Goal: Information Seeking & Learning: Learn about a topic

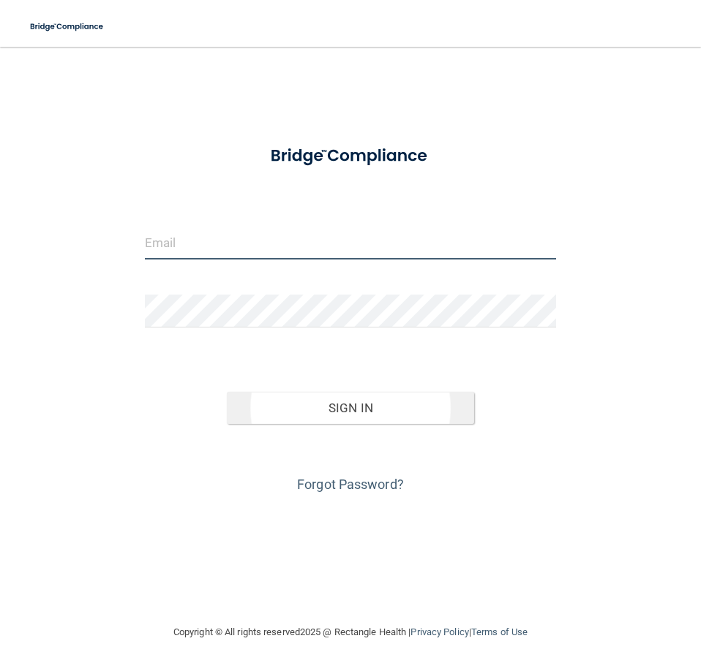
type input "[PERSON_NAME][EMAIL_ADDRESS][DOMAIN_NAME]"
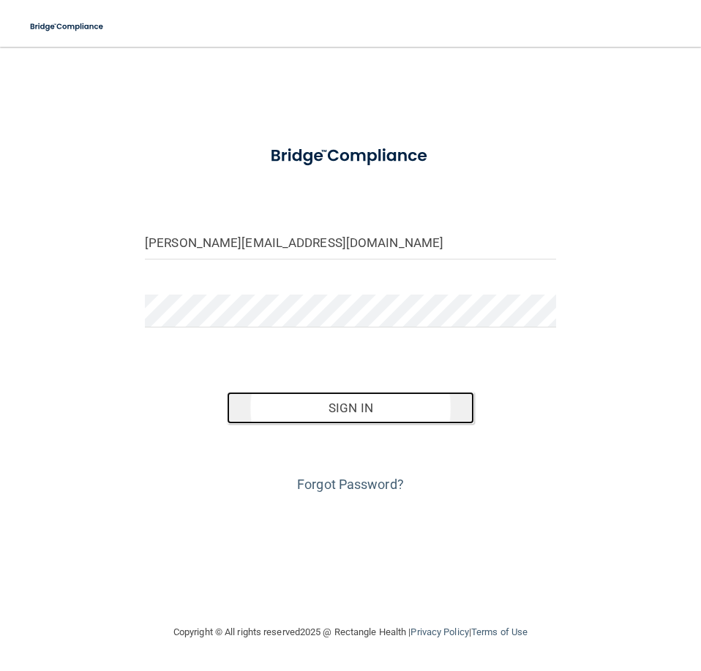
click at [347, 402] on button "Sign In" at bounding box center [350, 408] width 246 height 32
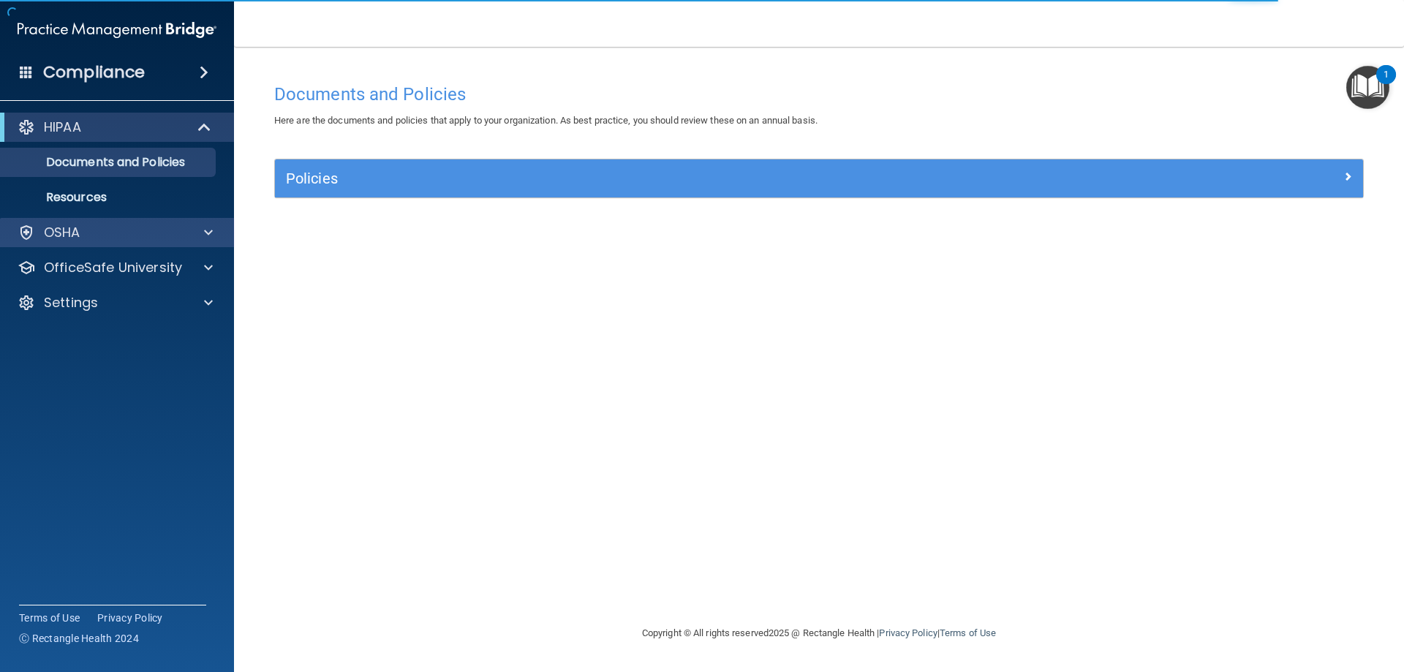
click at [143, 241] on div "OSHA" at bounding box center [117, 232] width 235 height 29
click at [189, 232] on div at bounding box center [206, 233] width 37 height 18
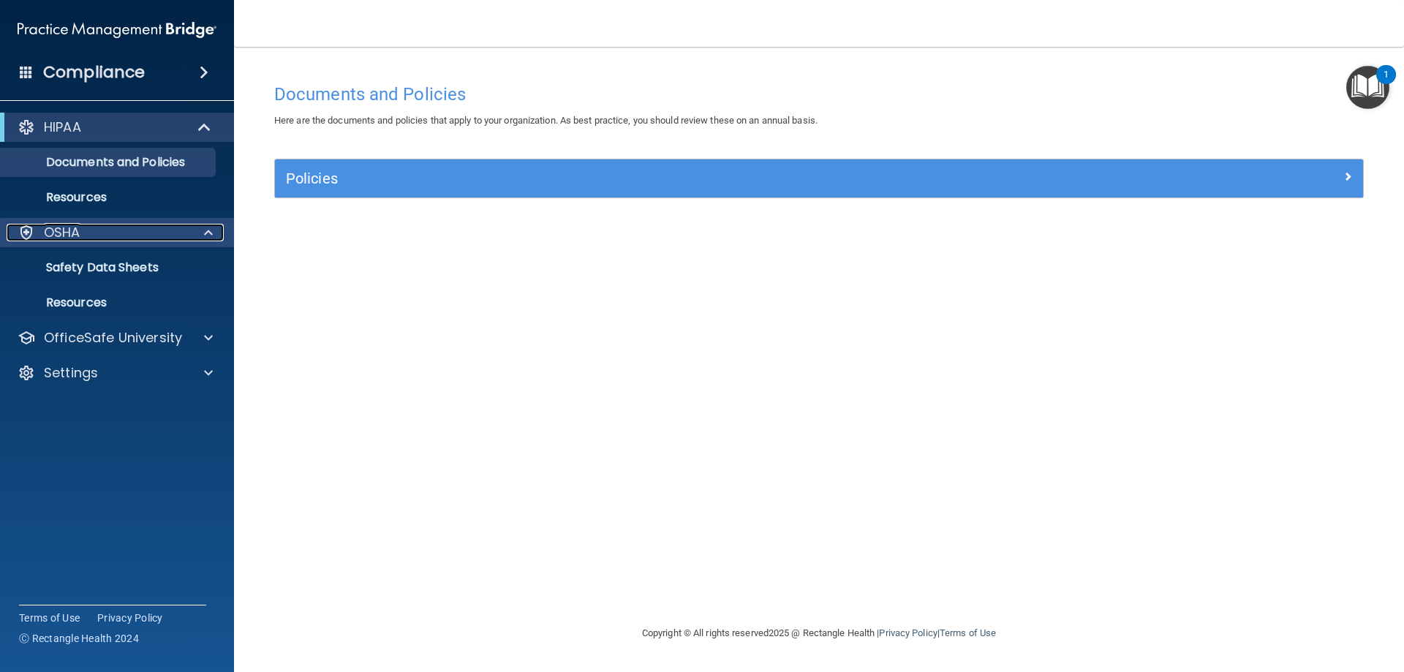
click at [210, 233] on span at bounding box center [208, 233] width 9 height 18
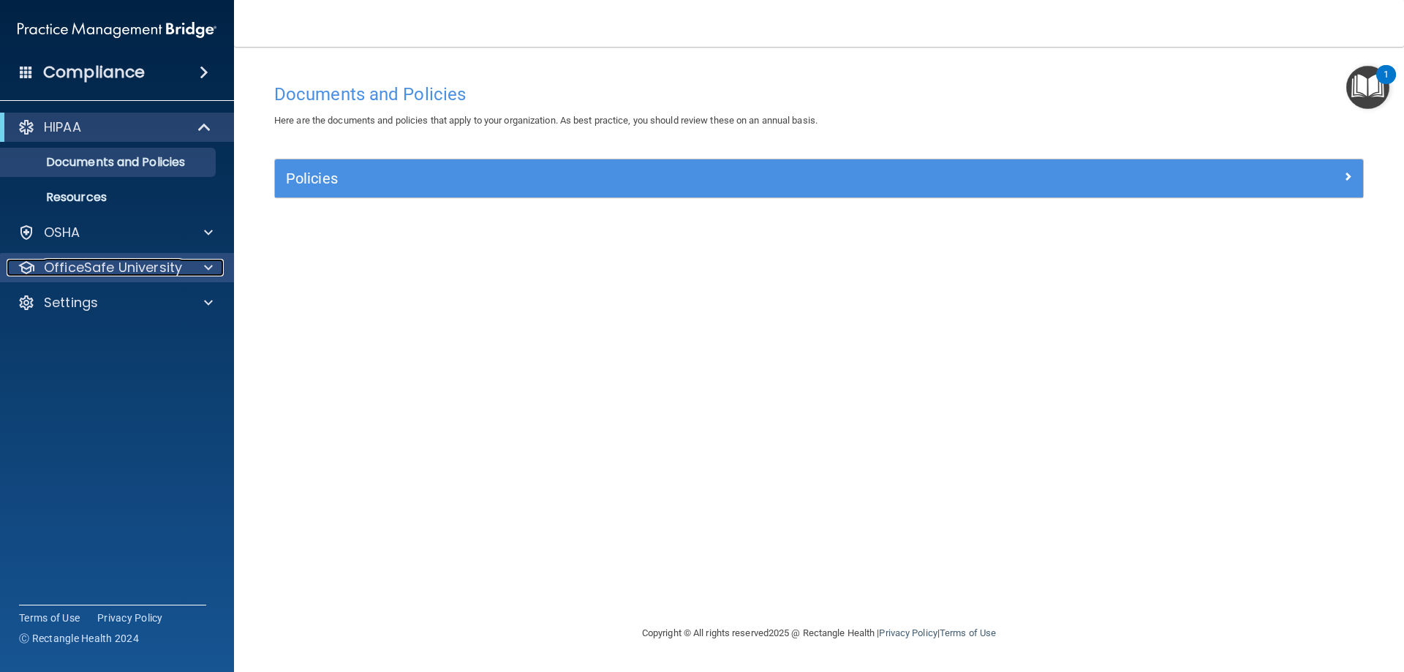
click at [206, 268] on span at bounding box center [208, 268] width 9 height 18
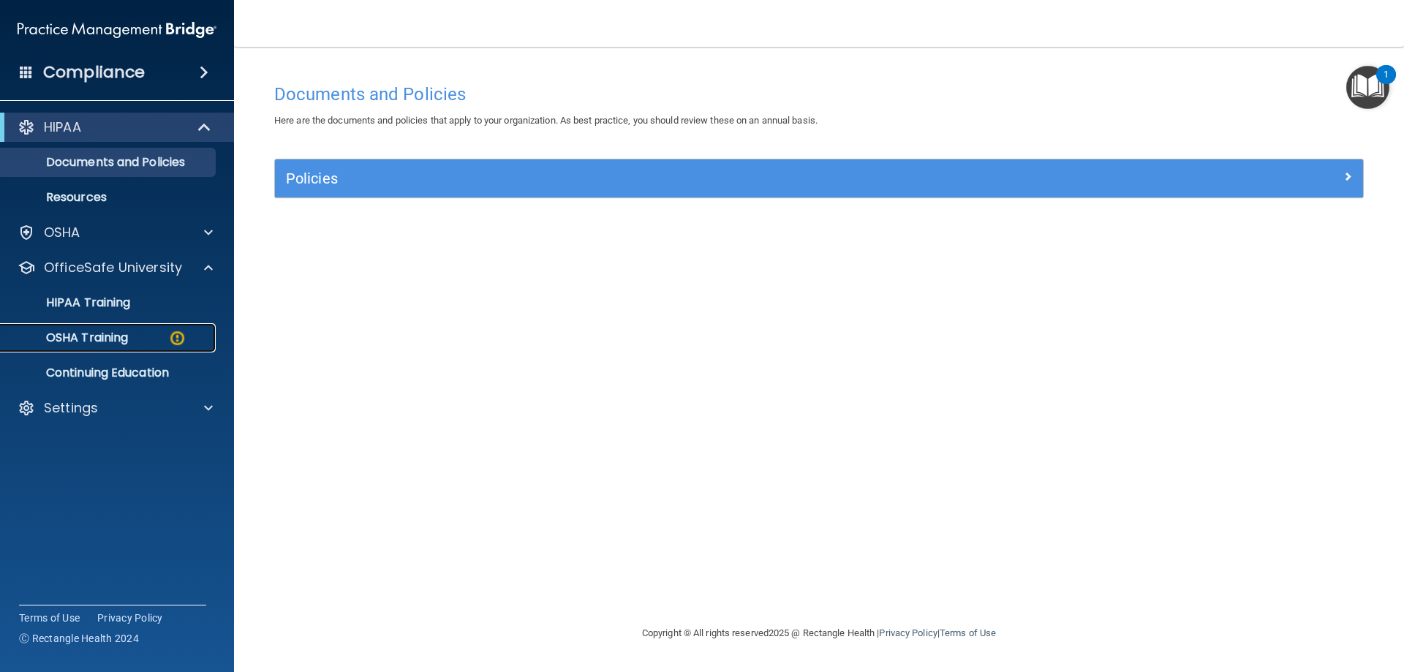
click at [172, 335] on img at bounding box center [177, 338] width 18 height 18
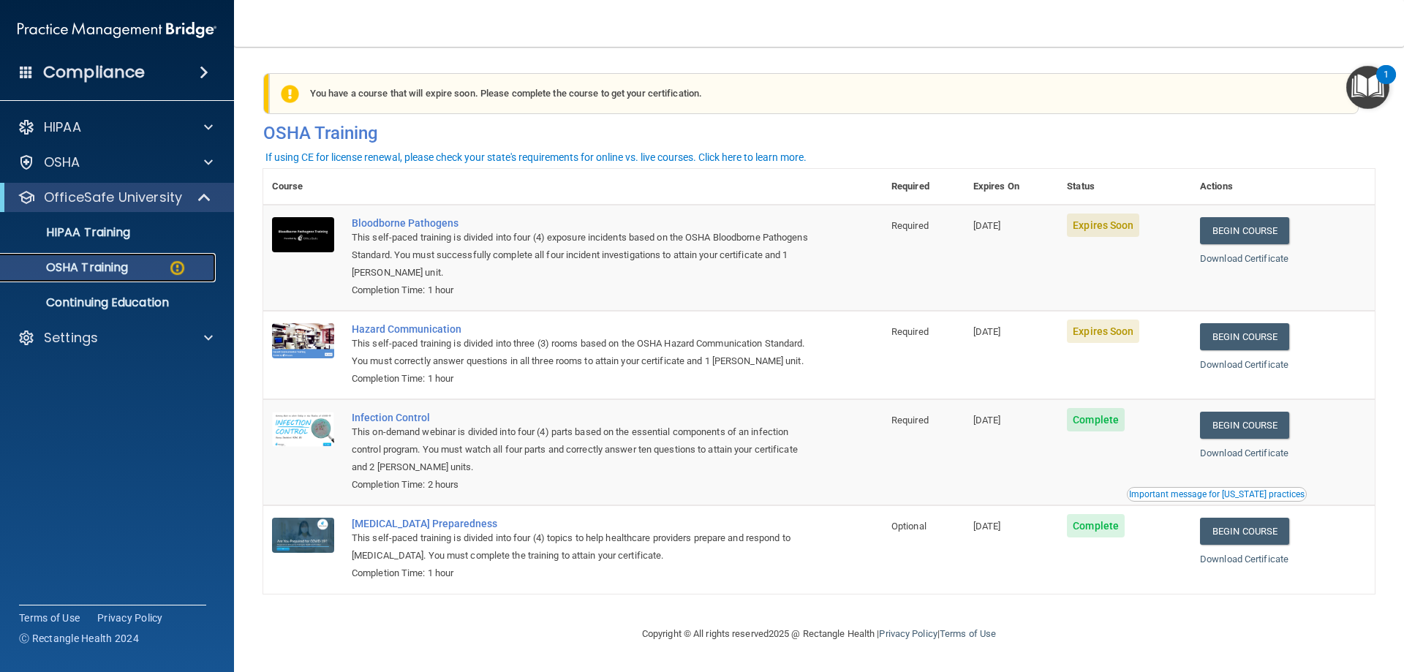
scroll to position [18, 0]
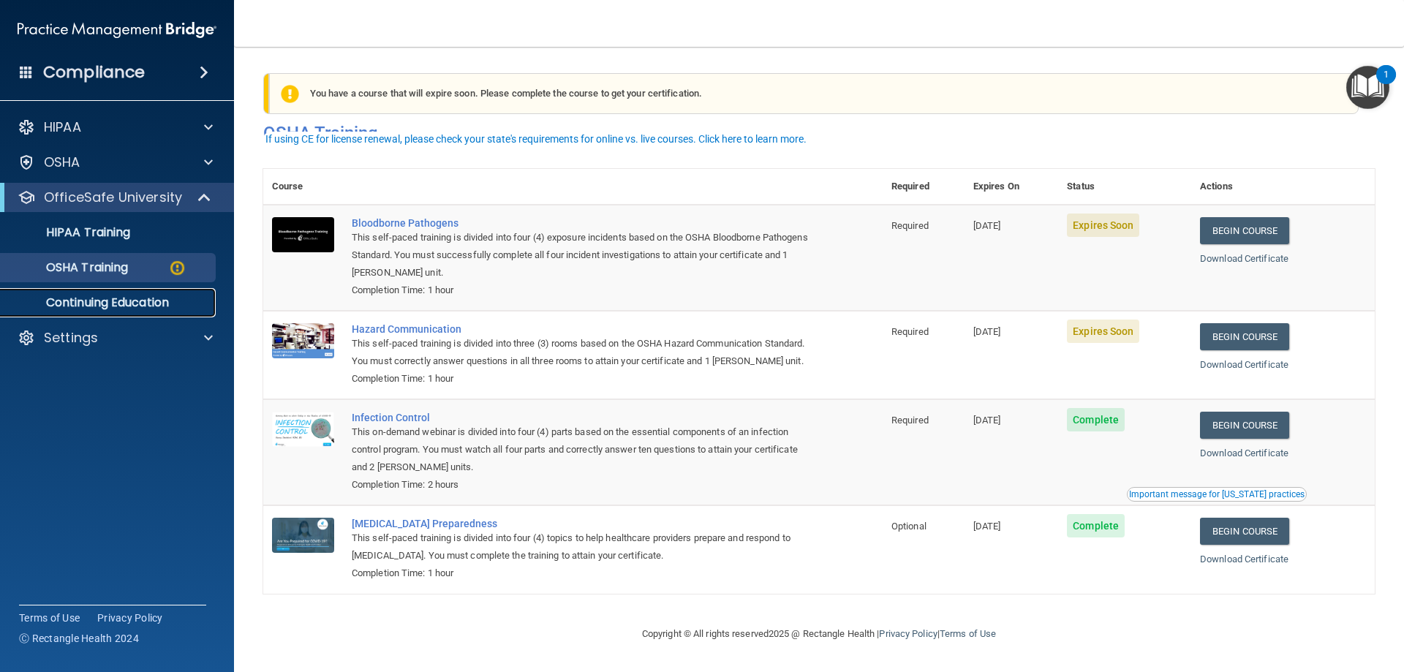
click at [157, 304] on p "Continuing Education" at bounding box center [110, 302] width 200 height 15
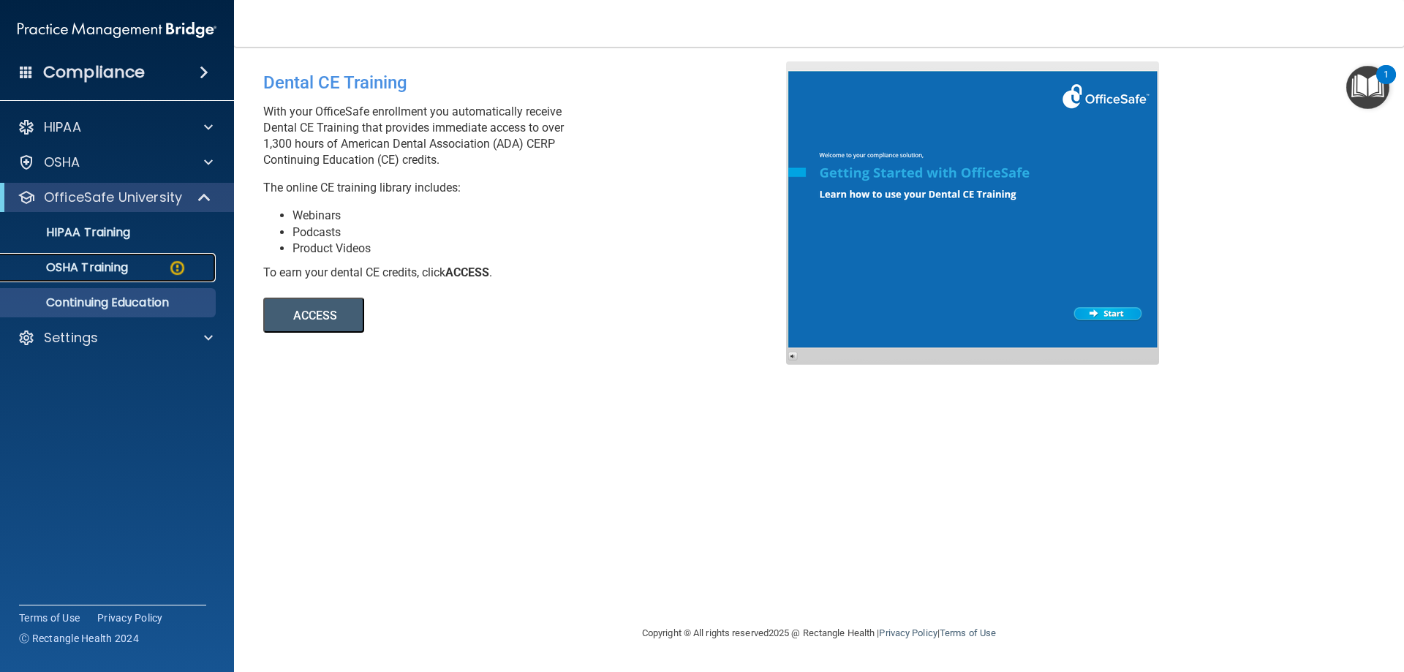
click at [112, 269] on p "OSHA Training" at bounding box center [69, 267] width 118 height 15
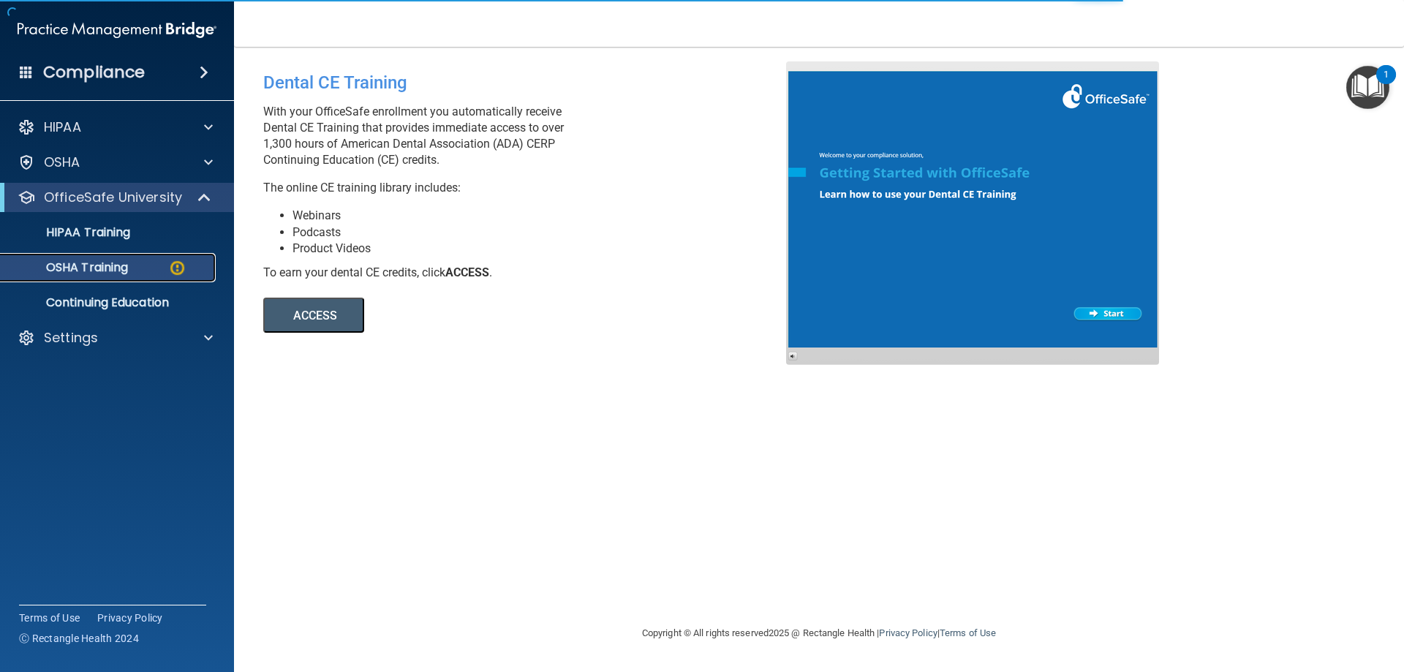
click at [112, 268] on p "OSHA Training" at bounding box center [69, 267] width 118 height 15
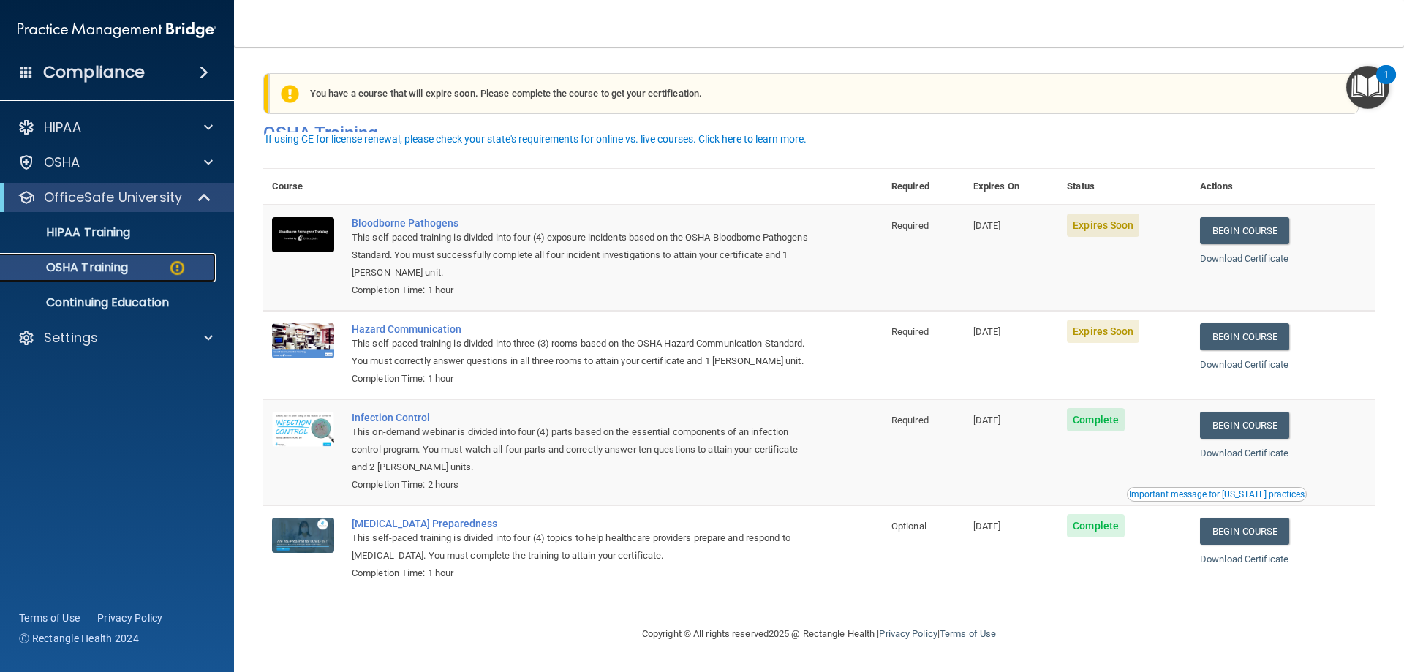
scroll to position [18, 0]
click at [169, 237] on div "HIPAA Training" at bounding box center [110, 232] width 200 height 15
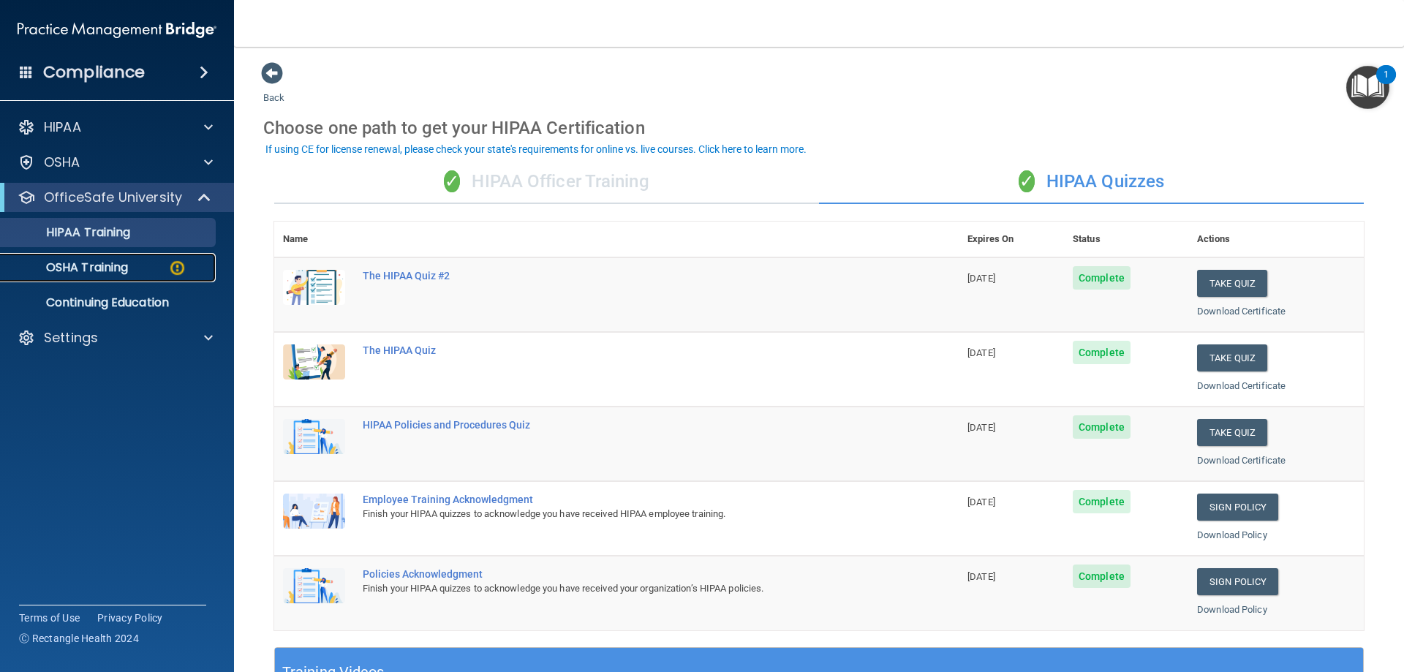
click at [187, 267] on div "OSHA Training" at bounding box center [110, 267] width 200 height 15
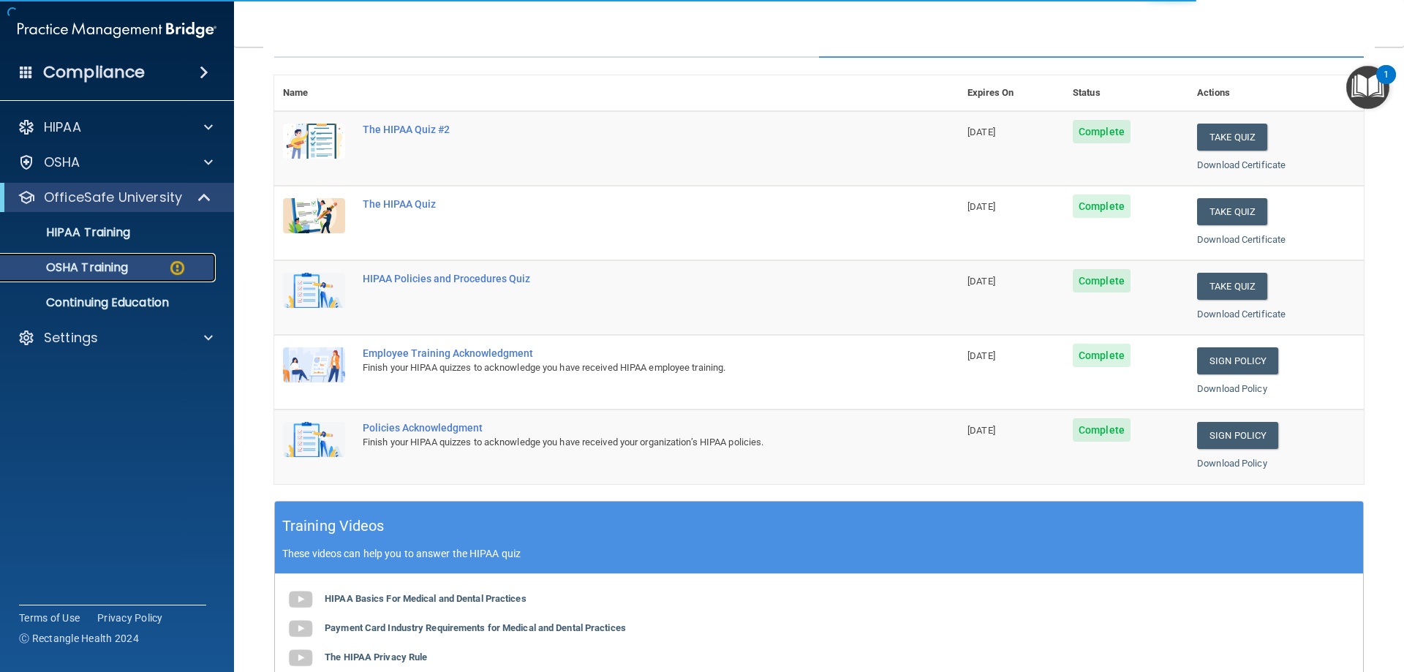
scroll to position [18, 0]
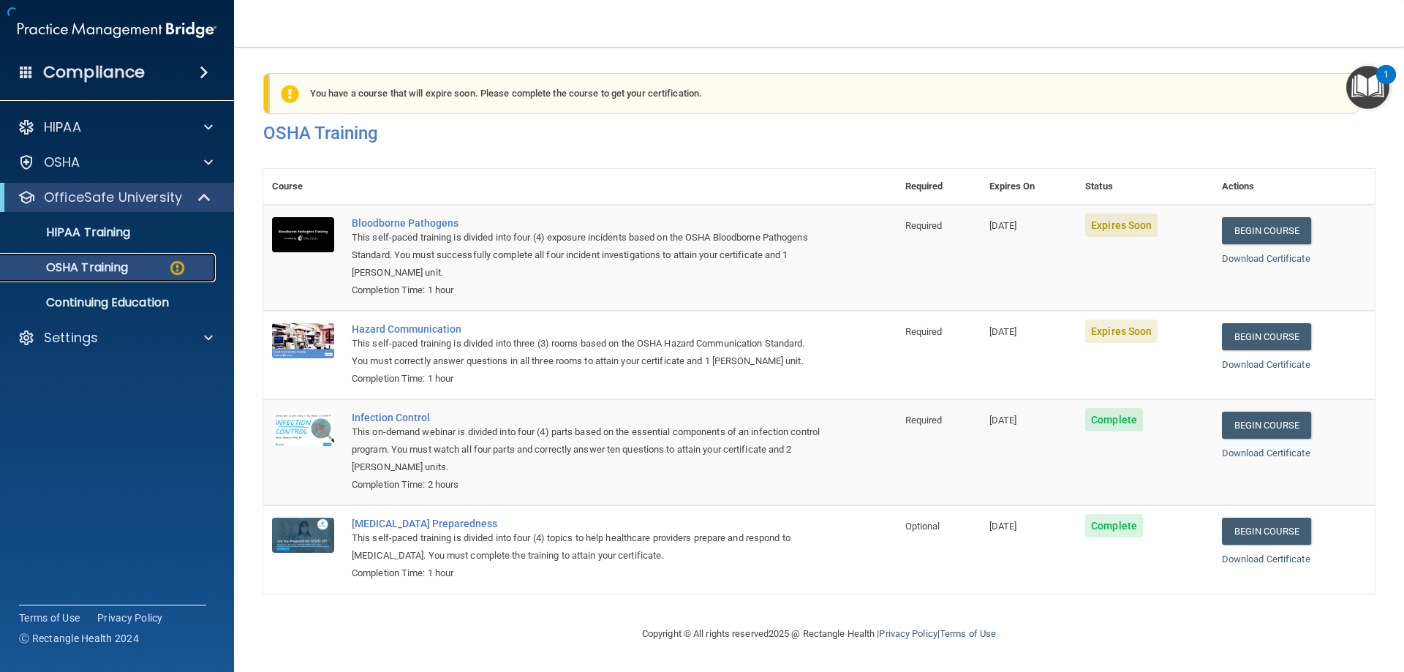
click at [128, 271] on p "OSHA Training" at bounding box center [69, 267] width 118 height 15
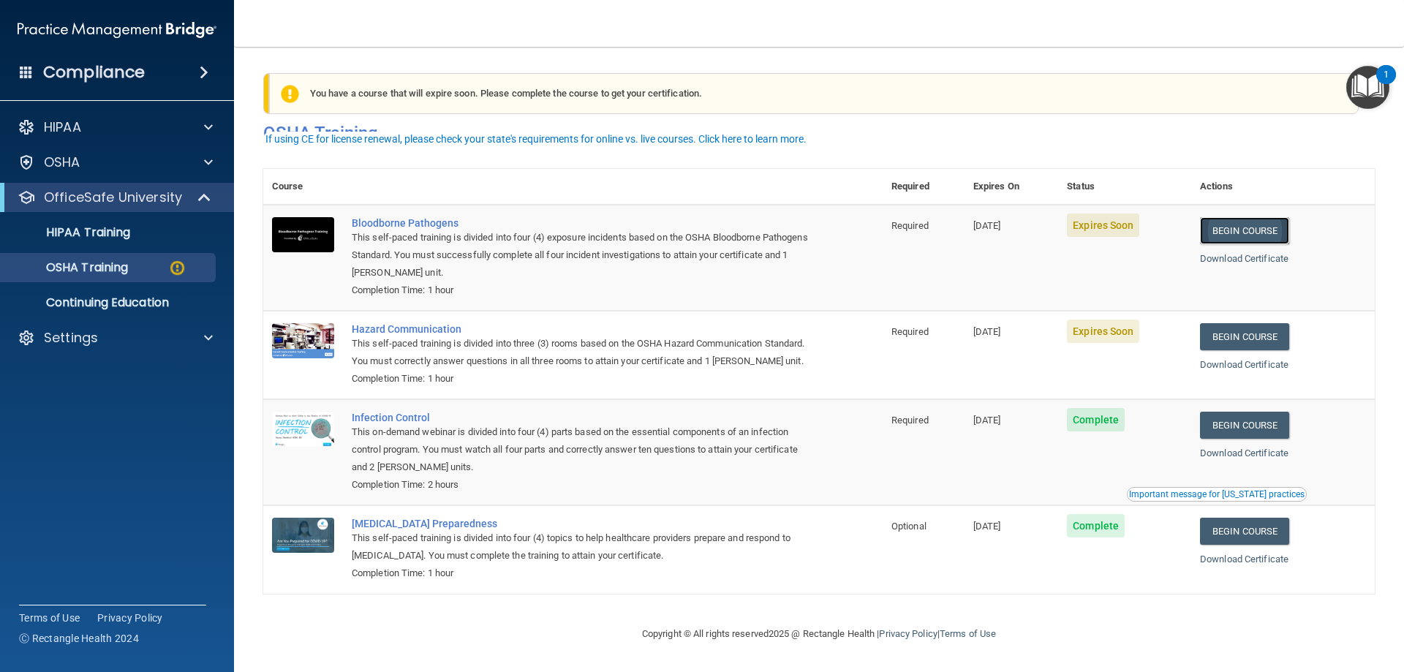
click at [700, 217] on link "Begin Course" at bounding box center [1244, 230] width 89 height 27
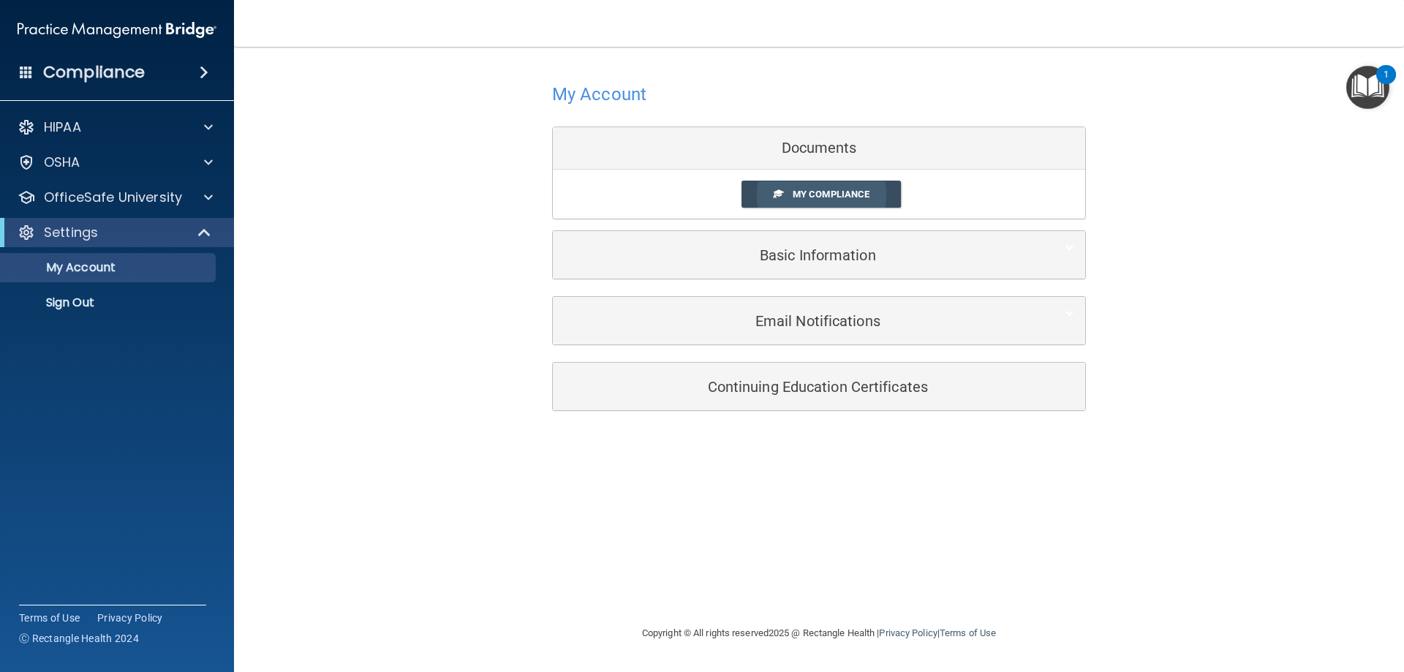
click at [840, 197] on span "My Compliance" at bounding box center [831, 194] width 77 height 11
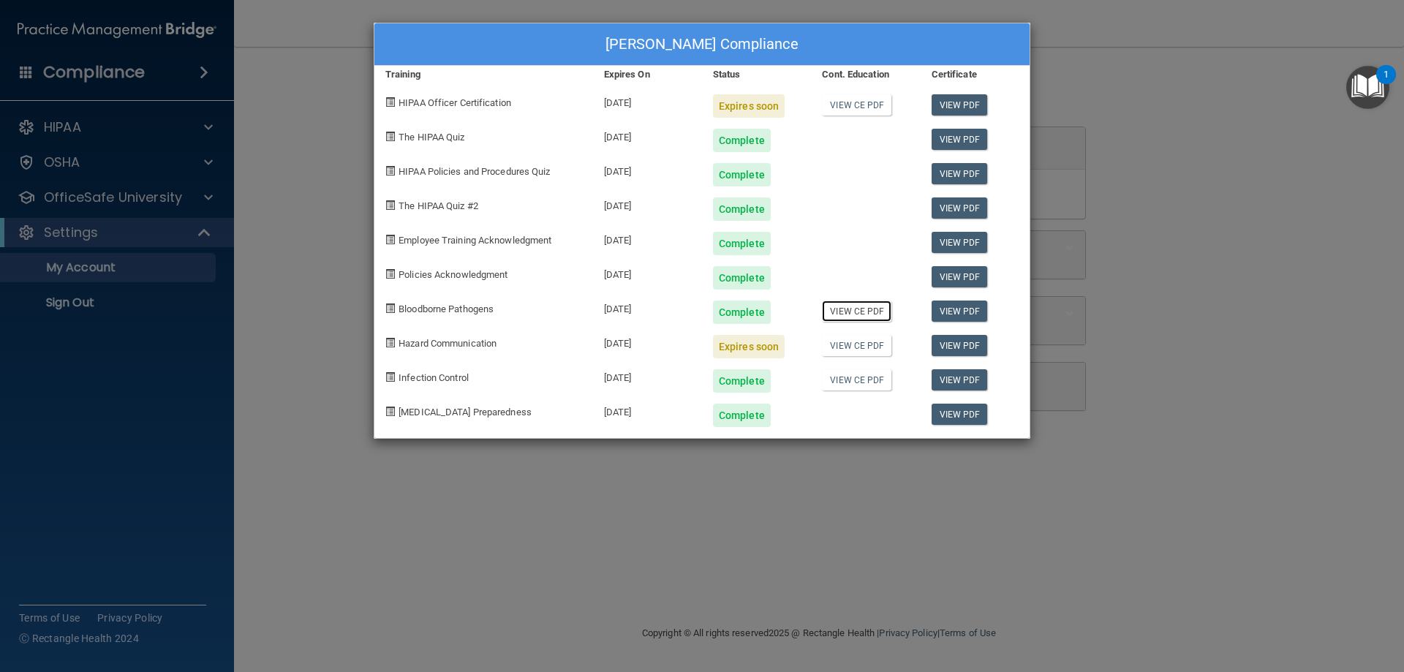
click at [868, 314] on link "View CE PDF" at bounding box center [856, 311] width 69 height 21
click at [1126, 371] on div "Maria Barragan's Compliance Training Expires On Status Cont. Education Certific…" at bounding box center [702, 336] width 1404 height 672
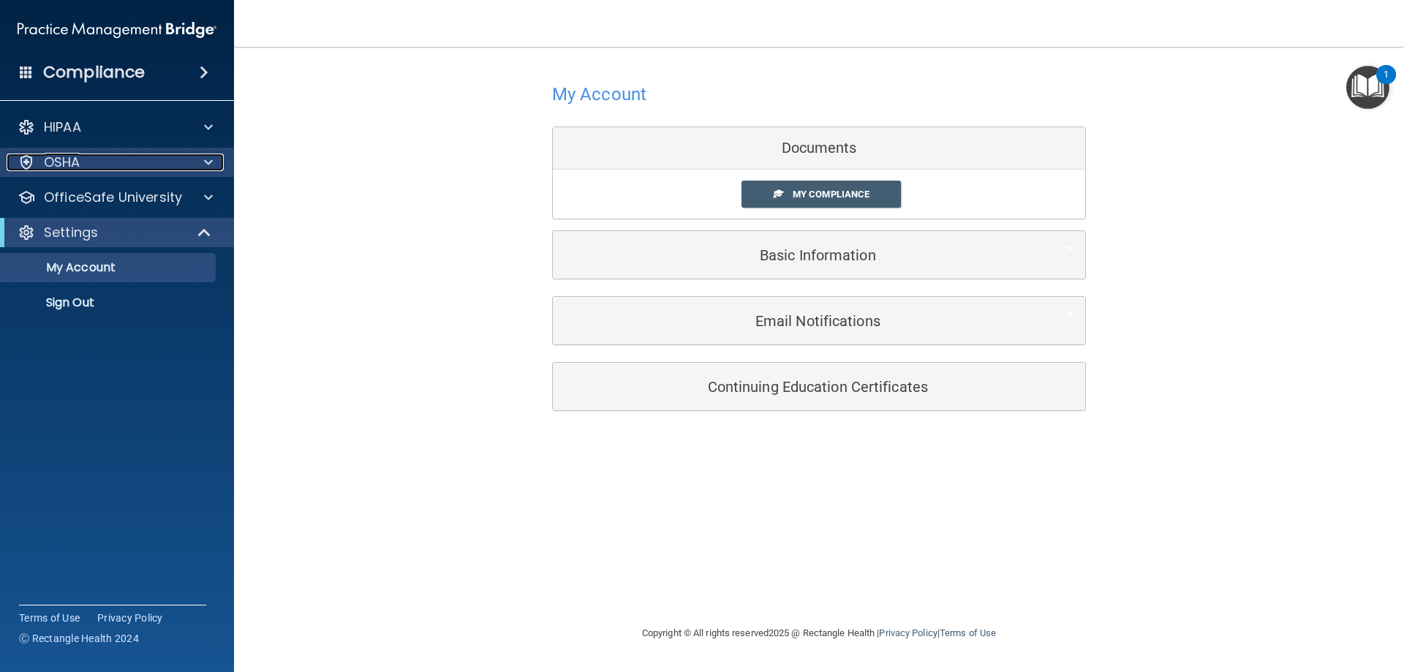
click at [91, 169] on div "OSHA" at bounding box center [97, 163] width 181 height 18
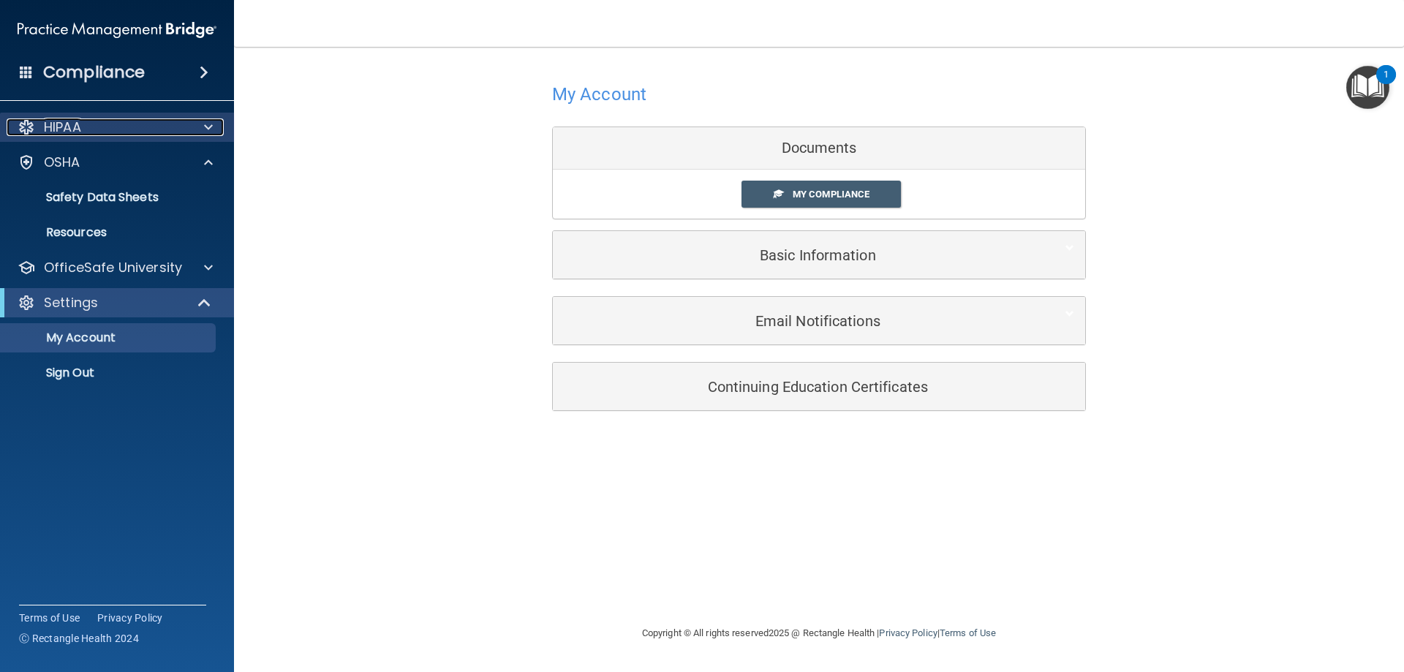
click at [127, 135] on div "HIPAA" at bounding box center [97, 127] width 181 height 18
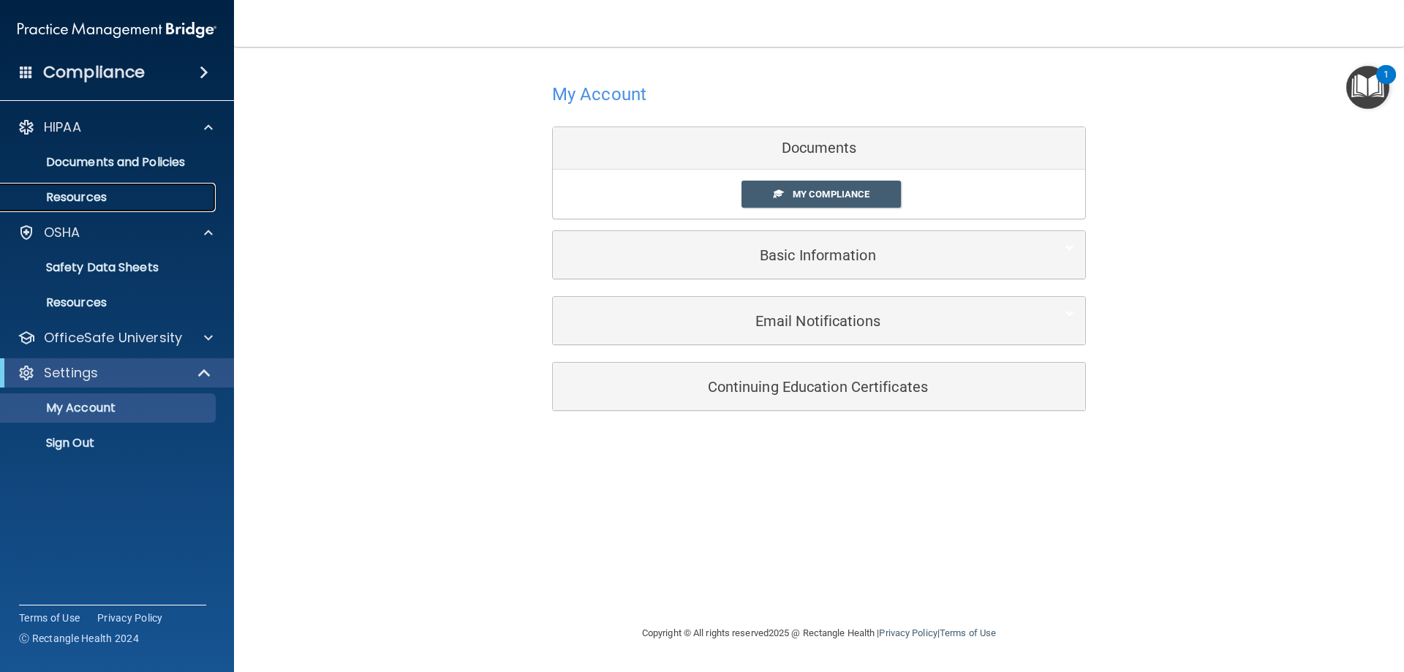
click at [118, 202] on p "Resources" at bounding box center [110, 197] width 200 height 15
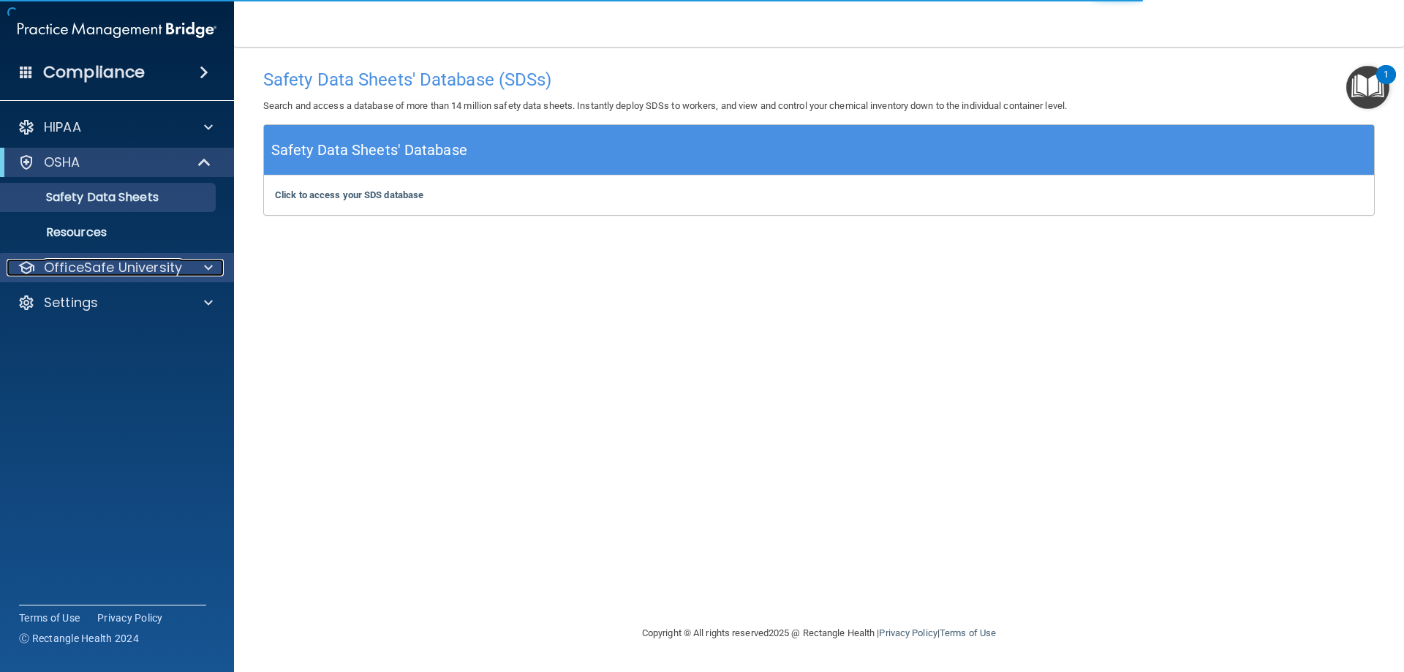
click at [201, 266] on div at bounding box center [206, 268] width 37 height 18
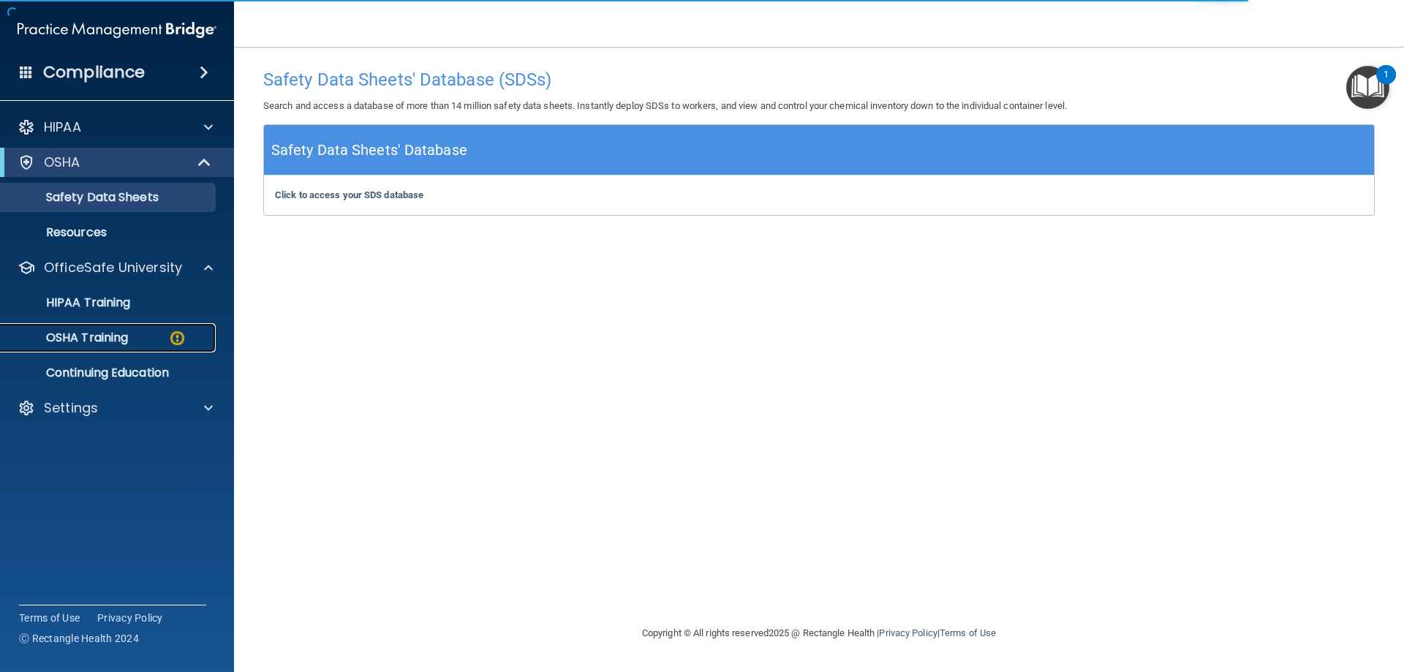
click at [152, 338] on div "OSHA Training" at bounding box center [110, 338] width 200 height 15
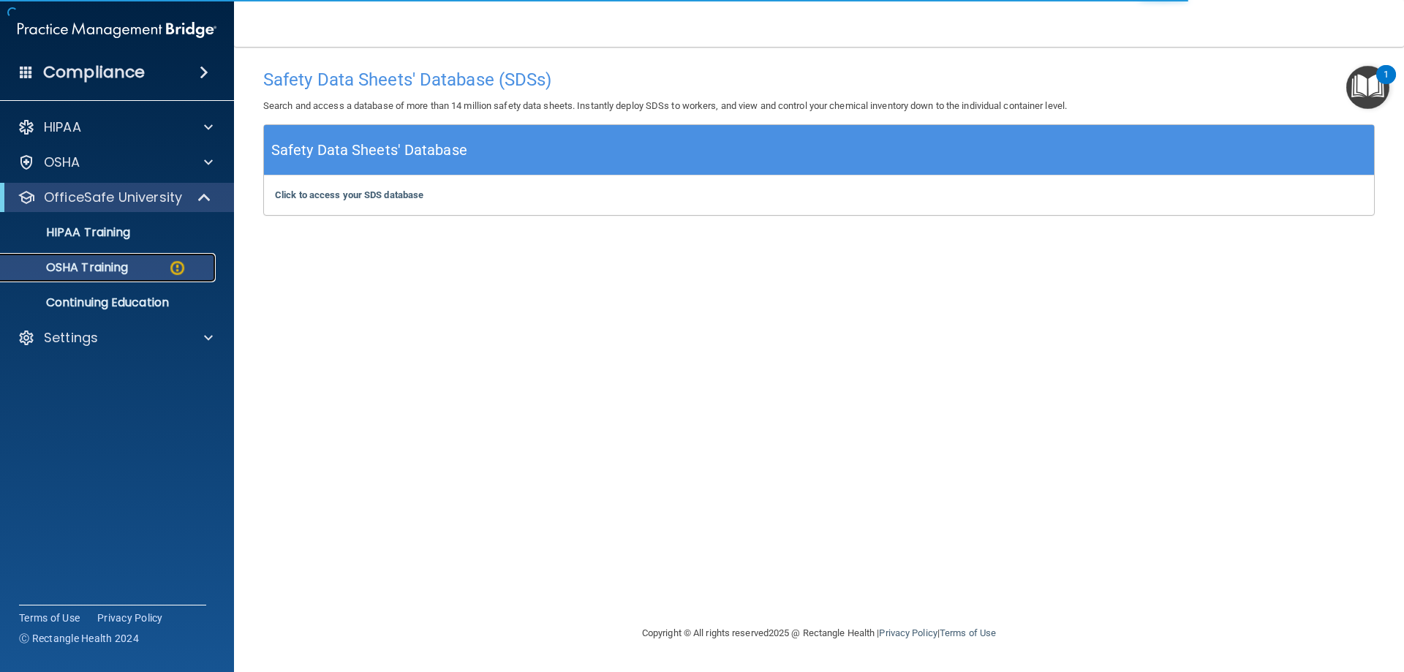
click at [117, 270] on p "OSHA Training" at bounding box center [69, 267] width 118 height 15
click at [124, 271] on p "OSHA Training" at bounding box center [69, 267] width 118 height 15
click at [127, 304] on p "Continuing Education" at bounding box center [110, 302] width 200 height 15
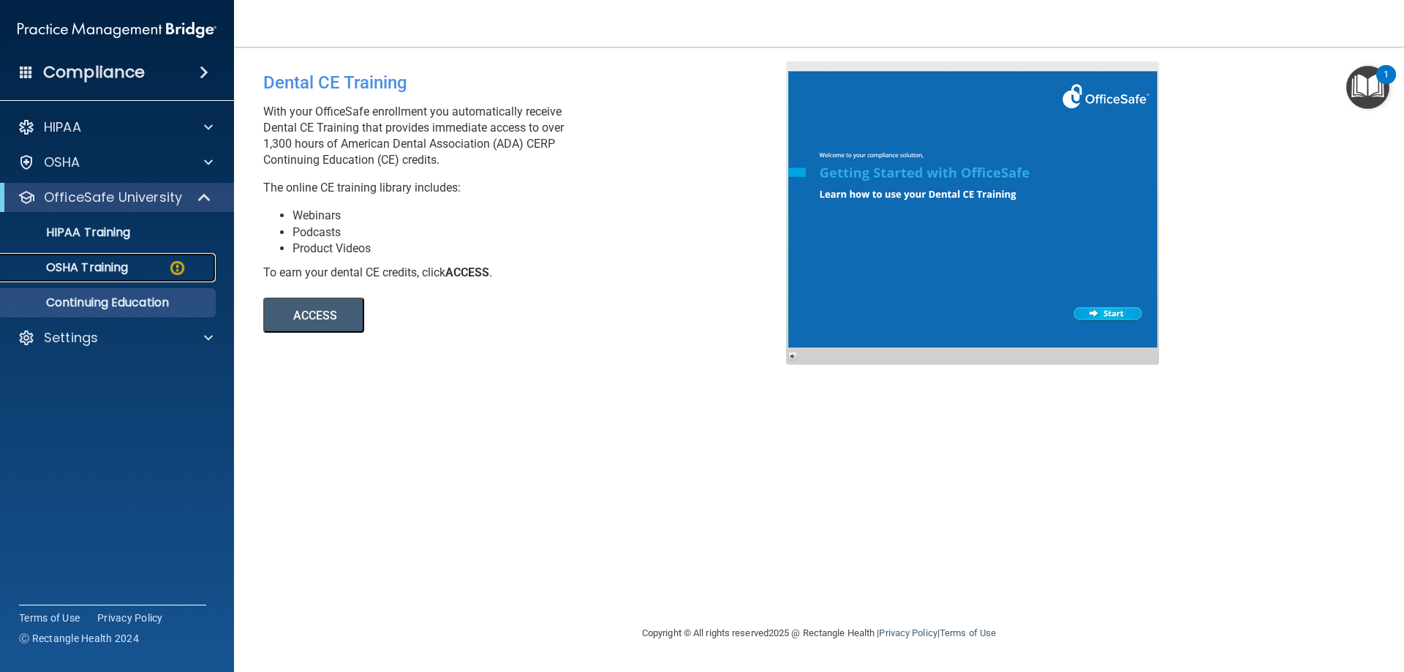
click at [128, 269] on p "OSHA Training" at bounding box center [69, 267] width 118 height 15
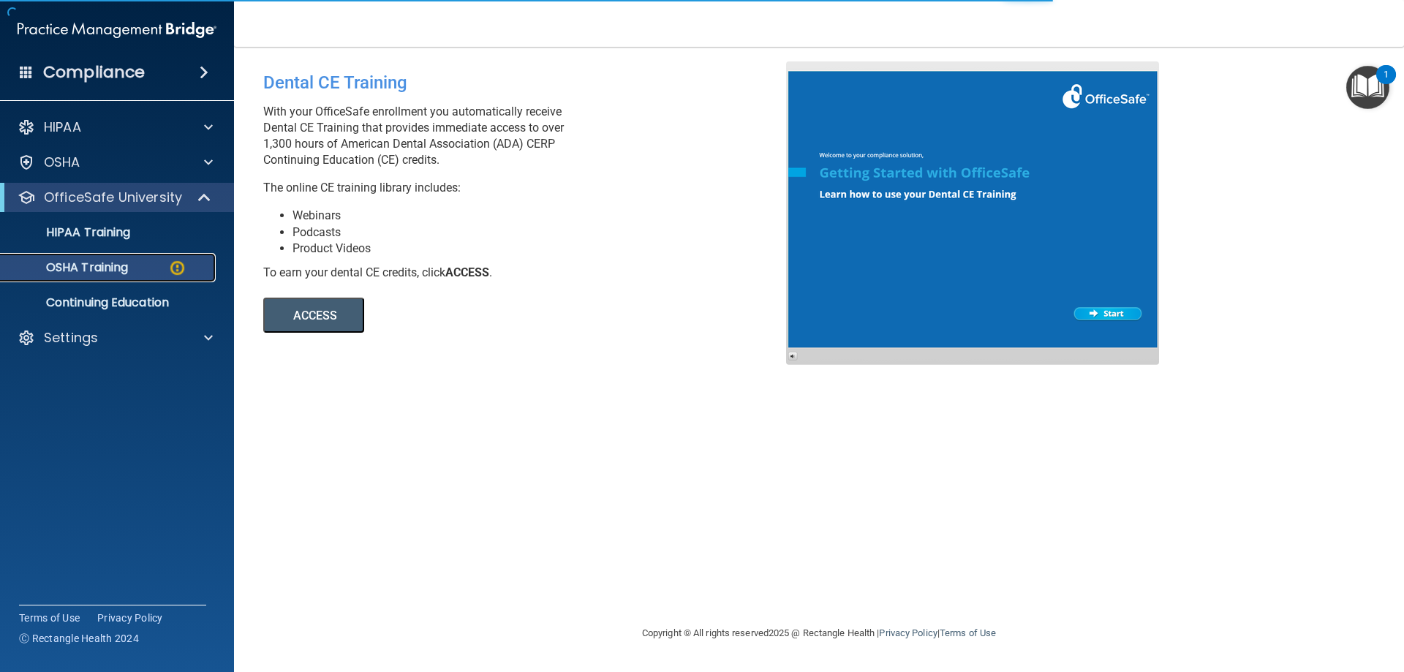
click at [128, 269] on p "OSHA Training" at bounding box center [69, 267] width 118 height 15
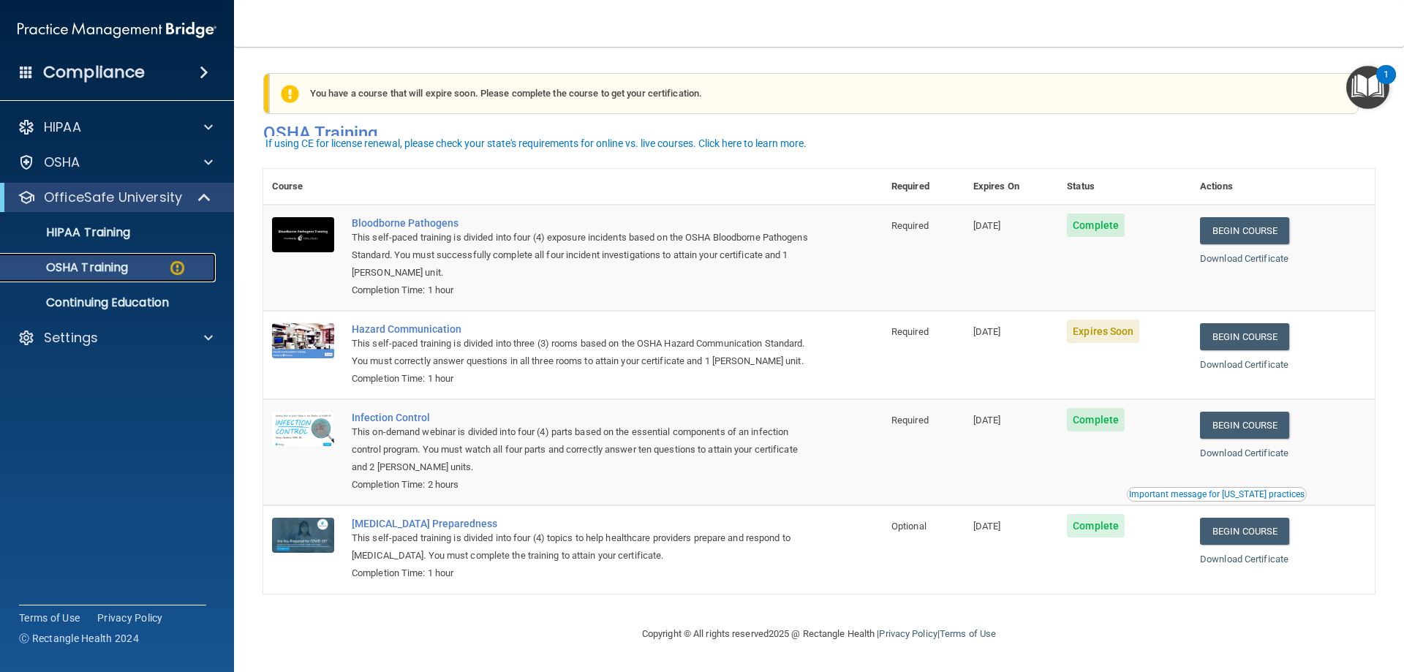
scroll to position [18, 0]
click at [1242, 323] on link "Begin Course" at bounding box center [1244, 336] width 89 height 27
